Goal: Transaction & Acquisition: Purchase product/service

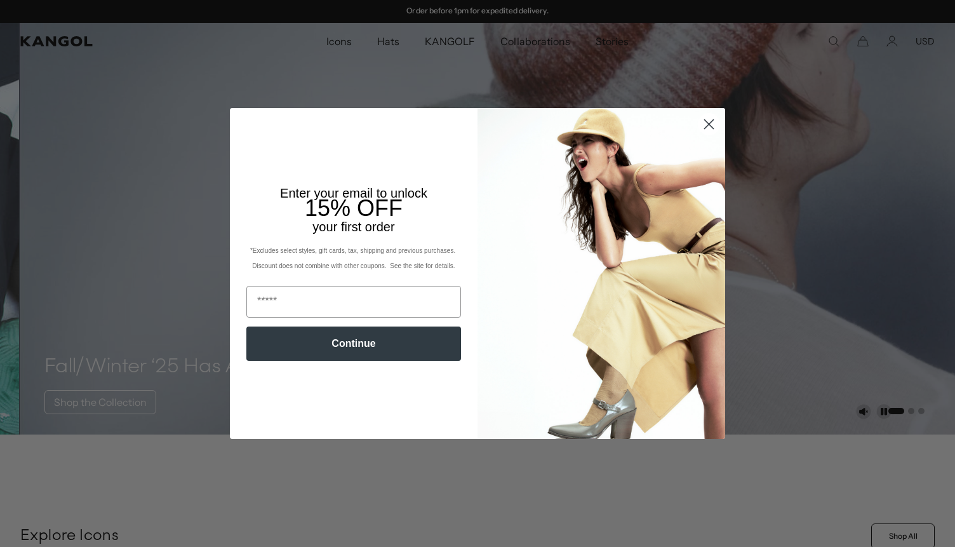
click at [714, 127] on circle "Close dialog" at bounding box center [709, 124] width 21 height 21
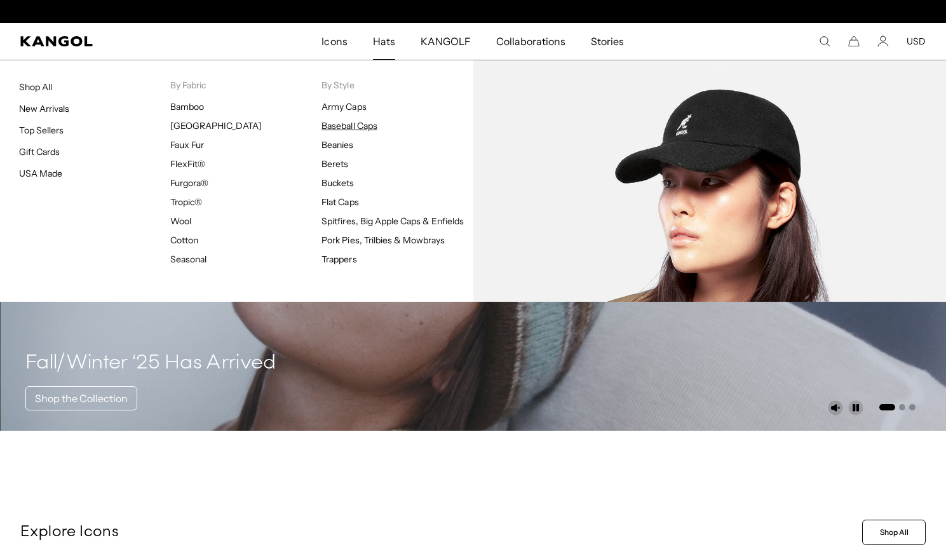
click at [343, 130] on link "Baseball Caps" at bounding box center [348, 125] width 55 height 11
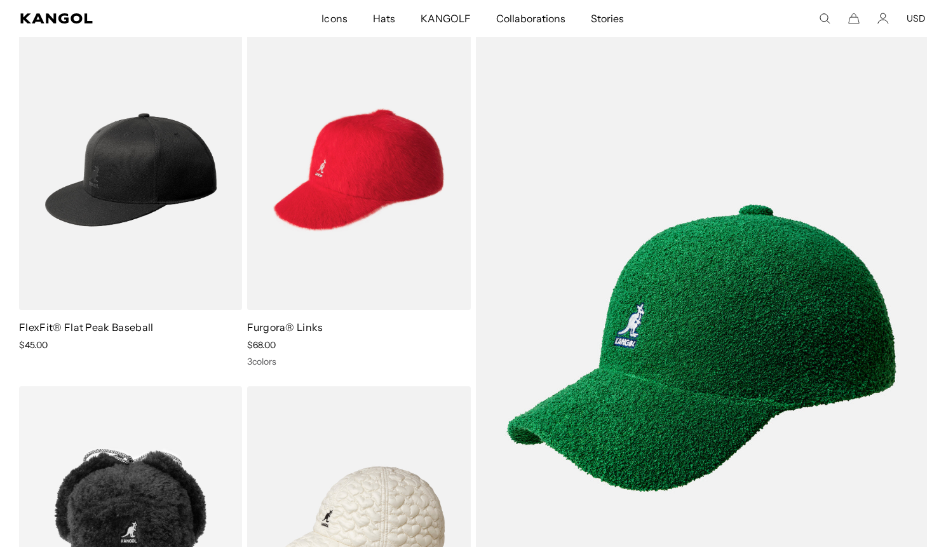
scroll to position [0, 262]
